Goal: Share content: Share content

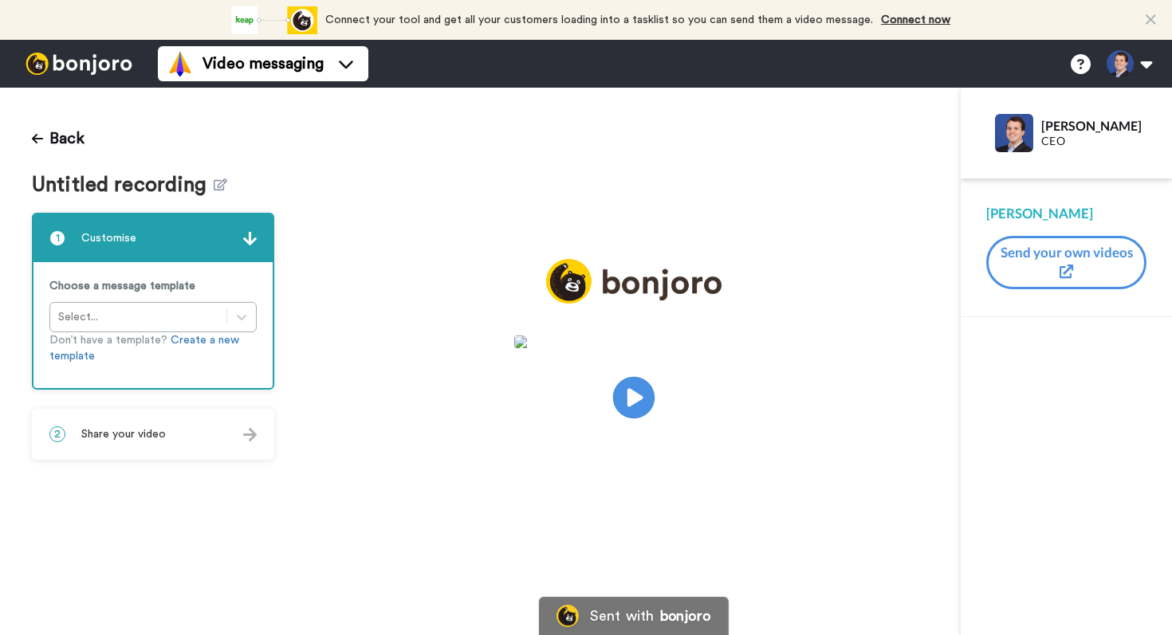
click at [650, 414] on icon "Play/Pause" at bounding box center [633, 398] width 42 height 76
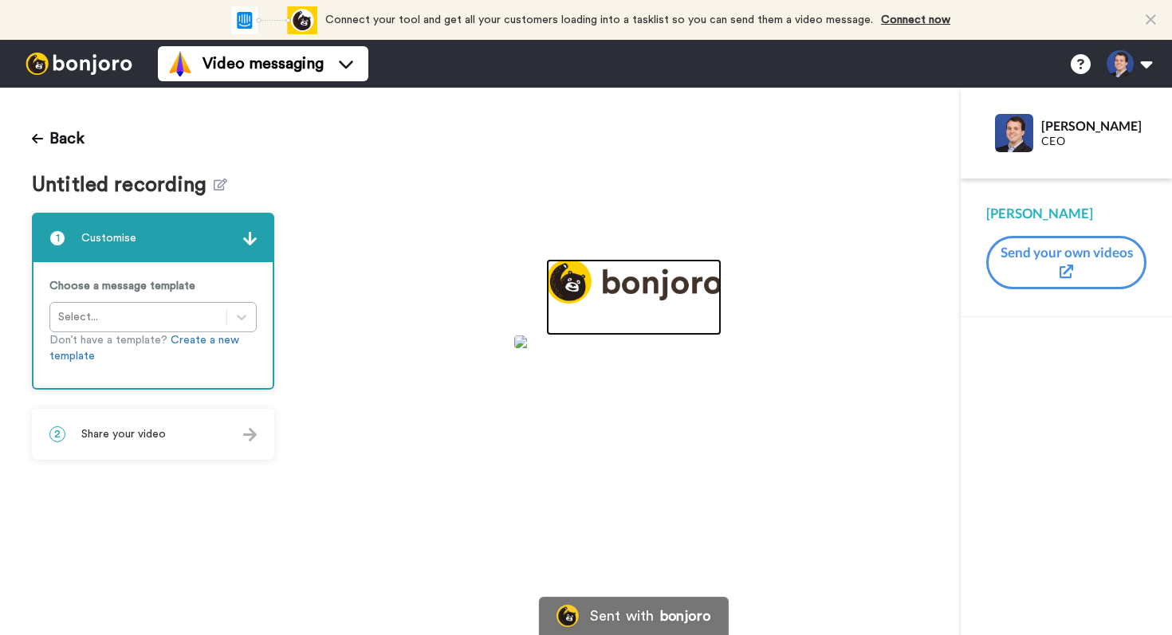
click at [627, 327] on link at bounding box center [633, 297] width 175 height 77
click at [150, 442] on div "2 Share your video" at bounding box center [152, 434] width 239 height 48
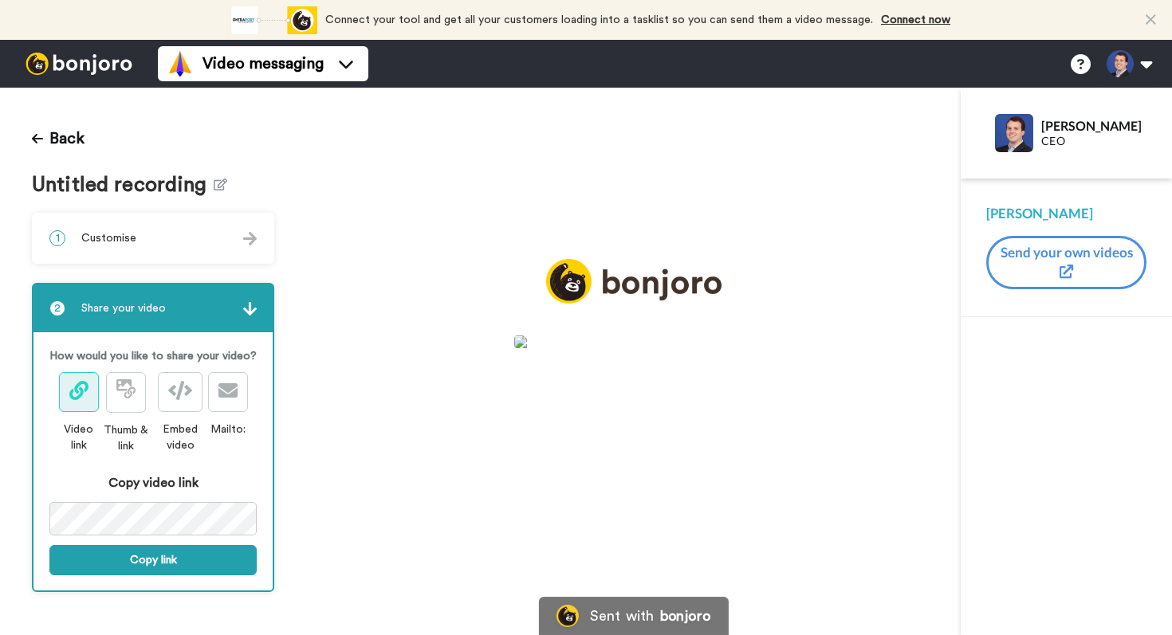
click at [589, 373] on video at bounding box center [633, 396] width 239 height 120
click at [629, 391] on icon "Play/Pause" at bounding box center [633, 398] width 42 height 76
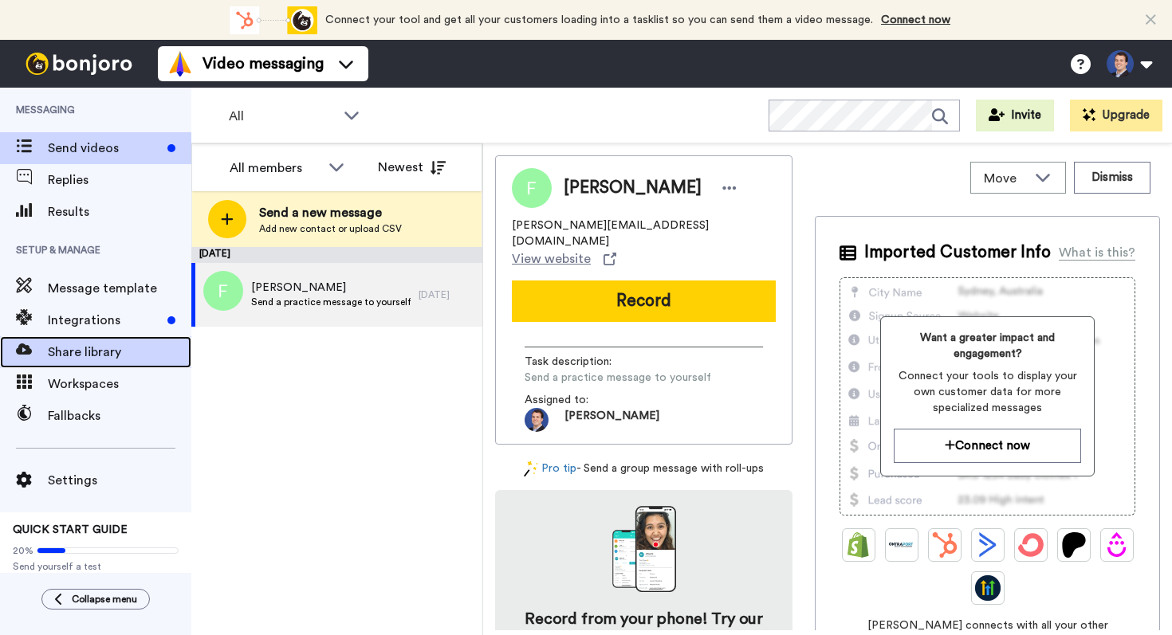
click at [70, 350] on span "Share library" at bounding box center [119, 352] width 143 height 19
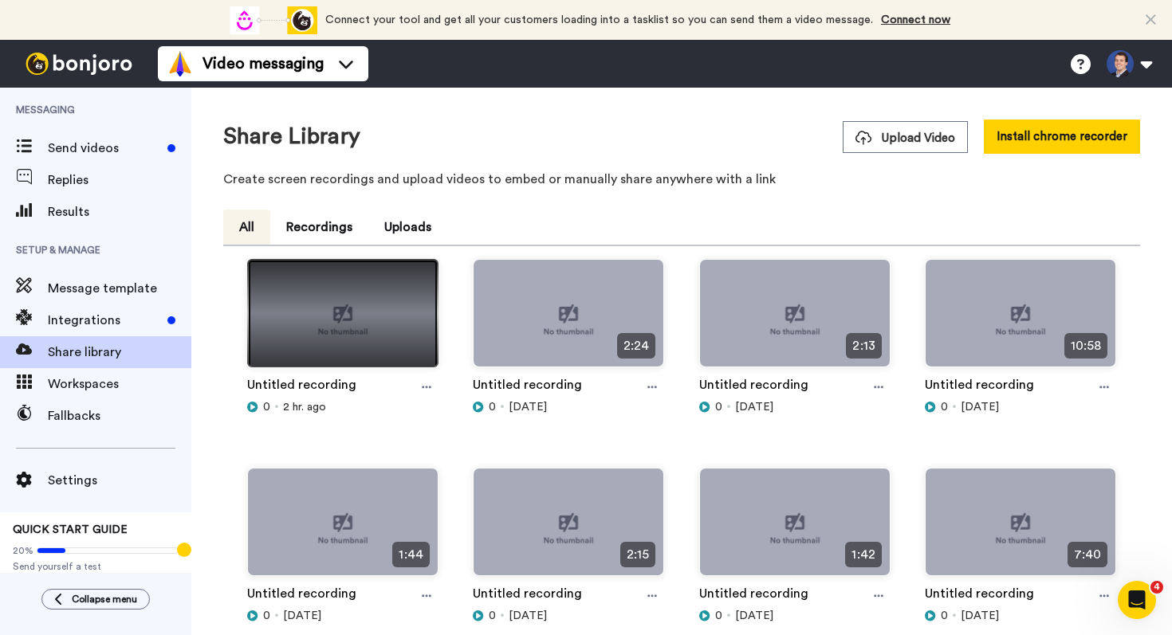
click at [349, 316] on img at bounding box center [343, 320] width 190 height 120
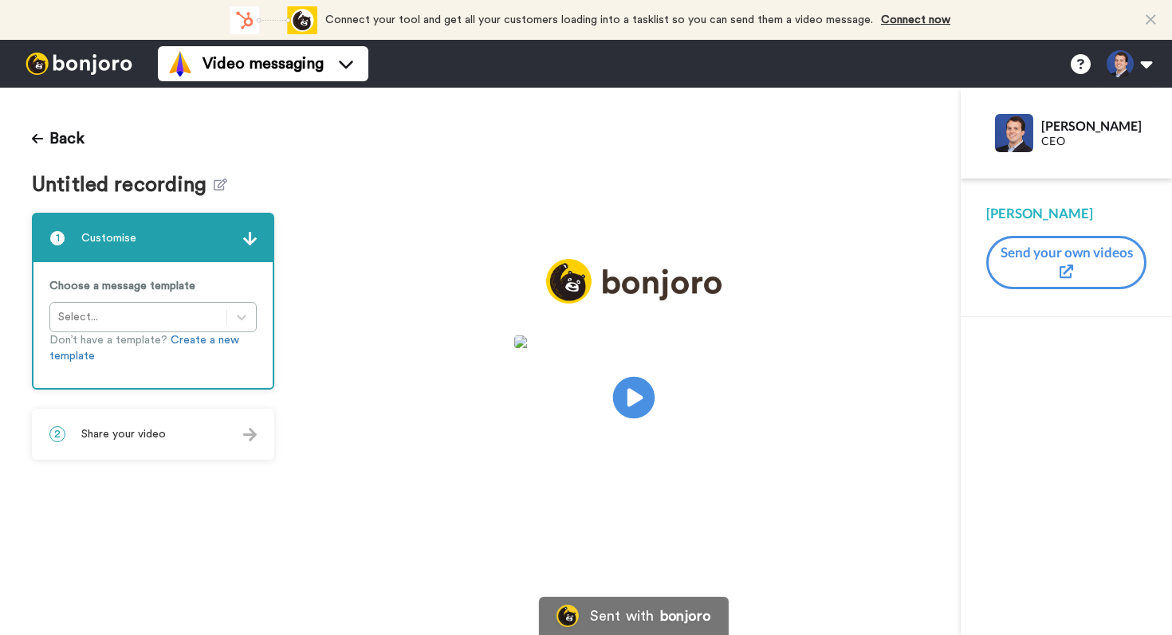
click at [643, 402] on icon at bounding box center [633, 398] width 42 height 42
click at [180, 446] on div "2 Share your video" at bounding box center [152, 434] width 239 height 48
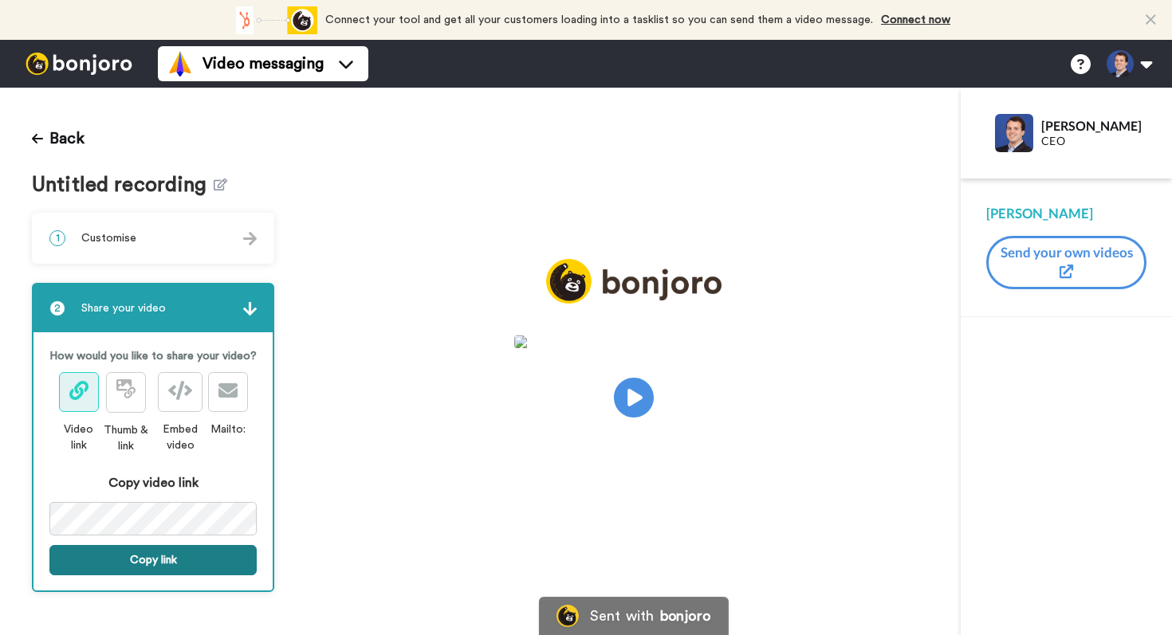
click at [190, 567] on button "Copy link" at bounding box center [152, 560] width 207 height 30
